Goal: Ask a question

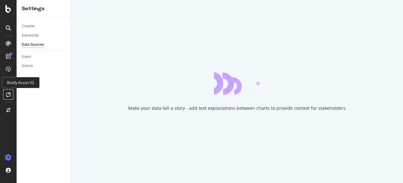
click at [8, 96] on icon at bounding box center [8, 94] width 5 height 5
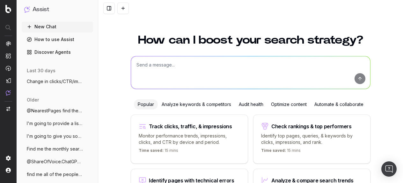
click at [178, 63] on textarea at bounding box center [250, 72] width 239 height 33
paste textarea "[URL][DOMAIN_NAME]"
type textarea "Give me some PAAs for this page [URL][DOMAIN_NAME]"
